Goal: Find specific page/section: Find specific page/section

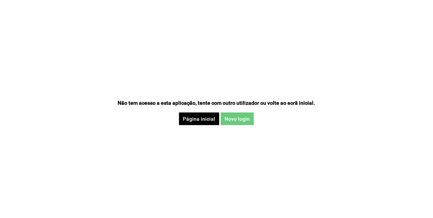
click at [241, 118] on button "Novo login" at bounding box center [237, 119] width 33 height 13
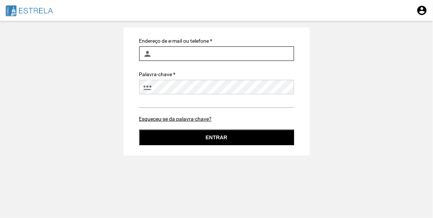
type input "[EMAIL_ADDRESS][DOMAIN_NAME]"
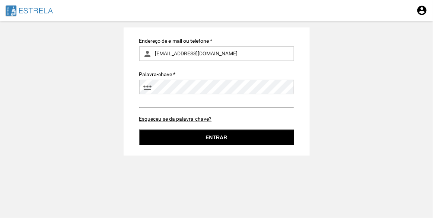
click at [216, 139] on button "Entrar" at bounding box center [216, 138] width 155 height 16
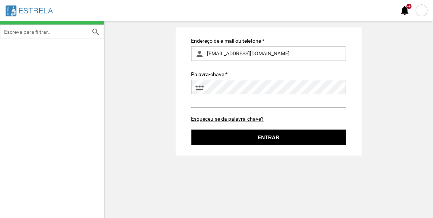
click at [247, 166] on div "Endereço de e-mail ou telefone * person ines.machado@jf-estrela.pt Palavra-chav…" at bounding box center [268, 119] width 328 height 197
click at [421, 11] on div at bounding box center [421, 10] width 12 height 12
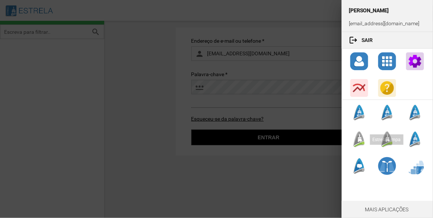
click at [359, 143] on div at bounding box center [359, 140] width 18 height 18
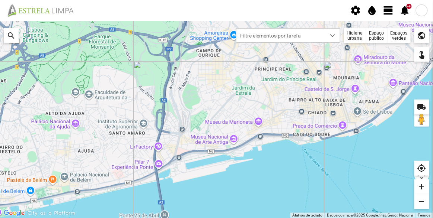
click at [401, 35] on div "Espaços verdes" at bounding box center [398, 35] width 23 height 15
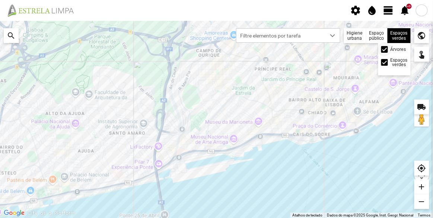
click at [384, 49] on span at bounding box center [384, 49] width 0 height 0
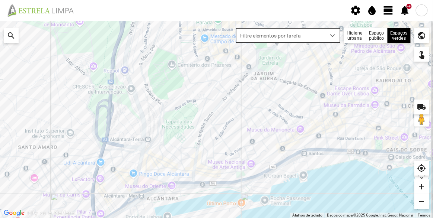
click at [322, 32] on span "Filtre elementos por tarefa" at bounding box center [280, 36] width 89 height 14
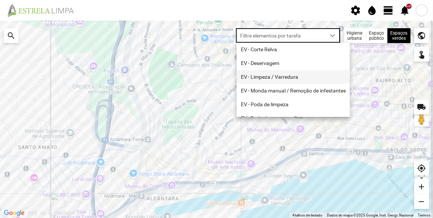
click at [277, 76] on li "EV - Limpeza / Varredura" at bounding box center [293, 77] width 113 height 14
